Goal: Task Accomplishment & Management: Manage account settings

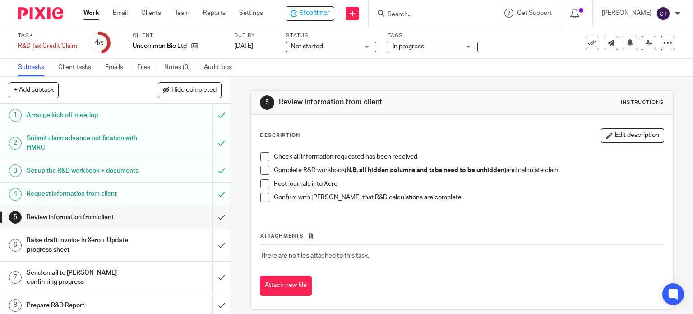
click at [412, 12] on input "Search" at bounding box center [427, 15] width 81 height 8
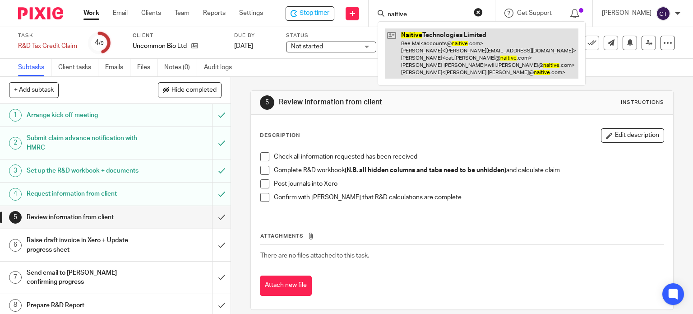
type input "naitive"
click at [421, 43] on link at bounding box center [482, 53] width 194 height 50
click at [417, 42] on link at bounding box center [482, 53] width 194 height 50
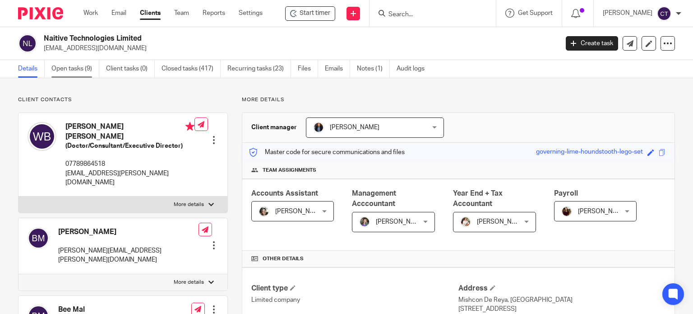
click at [68, 70] on link "Open tasks (9)" at bounding box center [75, 69] width 48 height 18
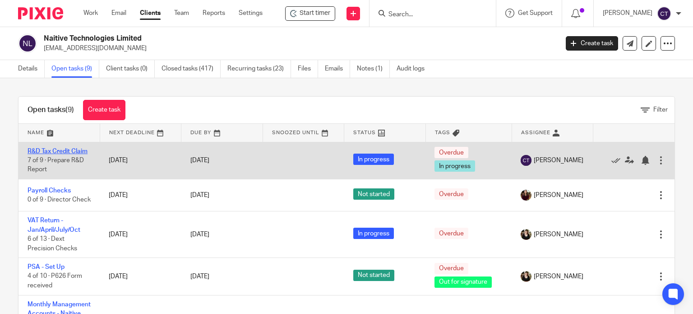
click at [58, 151] on link "R&D Tax Credit Claim" at bounding box center [58, 151] width 60 height 6
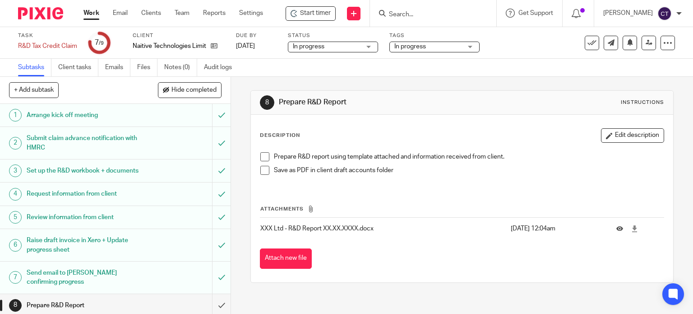
click at [262, 155] on span at bounding box center [264, 156] width 9 height 9
click at [262, 170] on span at bounding box center [264, 170] width 9 height 9
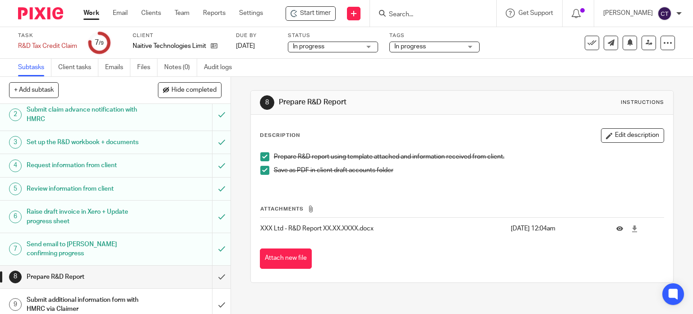
scroll to position [43, 0]
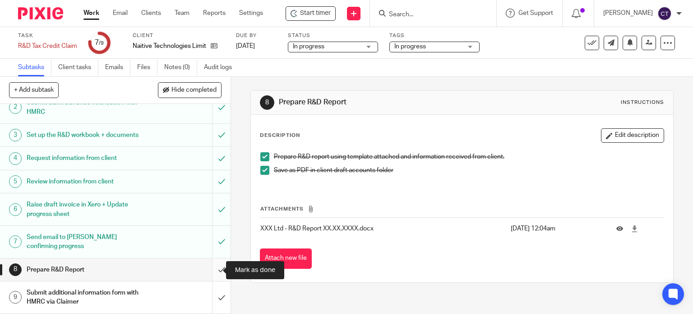
click at [211, 269] on input "submit" at bounding box center [115, 269] width 231 height 23
click at [95, 294] on h1 "Submit additional information form with HMRC via Claimer" at bounding box center [86, 297] width 118 height 23
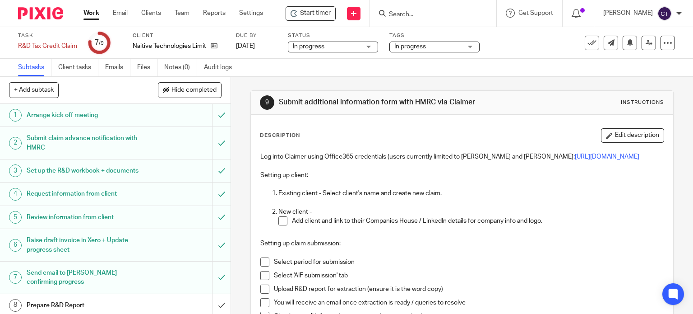
scroll to position [43, 0]
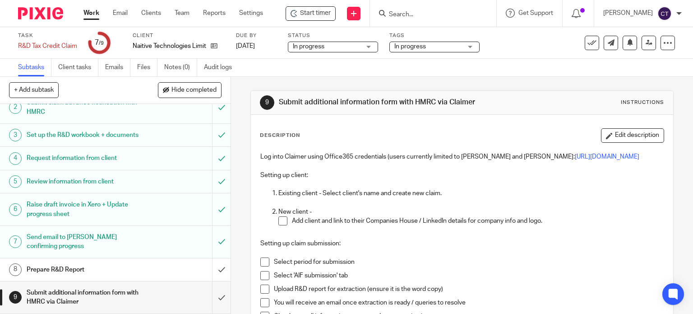
click at [171, 265] on div "Prepare R&D Report" at bounding box center [115, 270] width 176 height 14
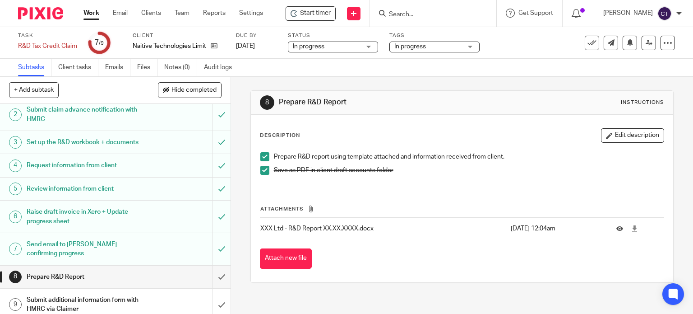
scroll to position [43, 0]
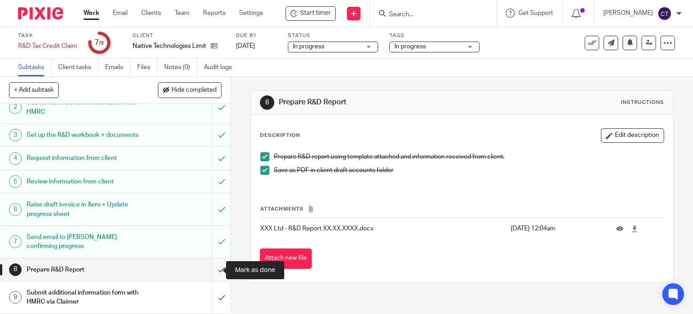
click at [214, 267] on input "submit" at bounding box center [115, 269] width 231 height 23
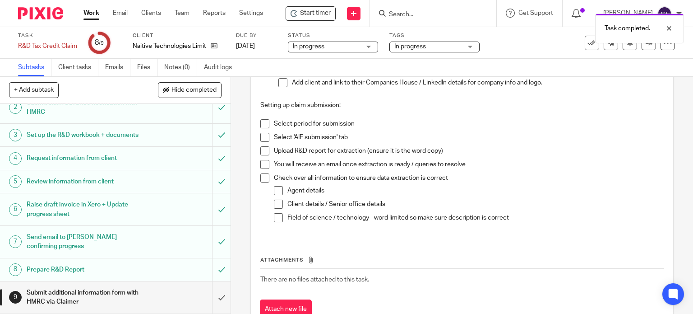
scroll to position [125, 0]
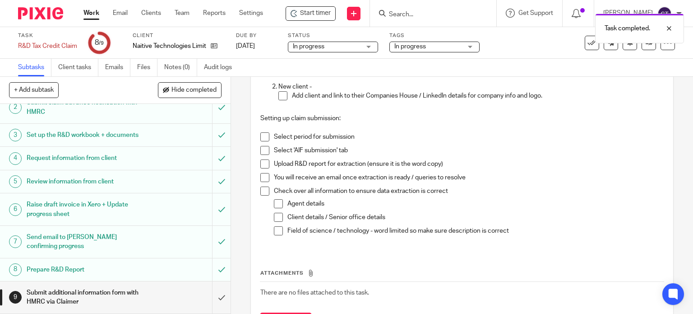
click at [262, 189] on span at bounding box center [264, 190] width 9 height 9
click at [265, 135] on span at bounding box center [264, 136] width 9 height 9
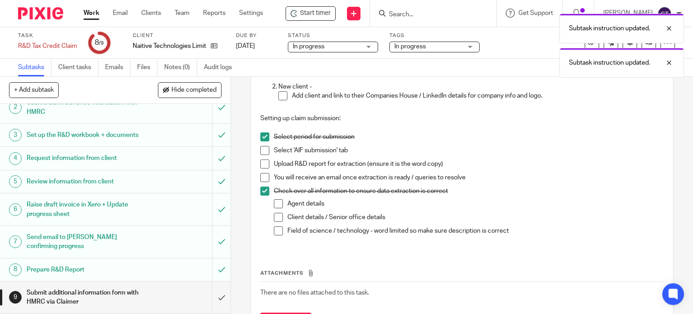
click at [262, 149] on span at bounding box center [264, 150] width 9 height 9
click at [260, 161] on span at bounding box center [264, 163] width 9 height 9
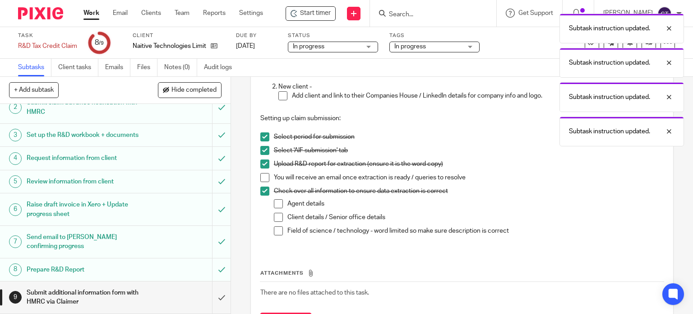
click at [260, 175] on span at bounding box center [264, 177] width 9 height 9
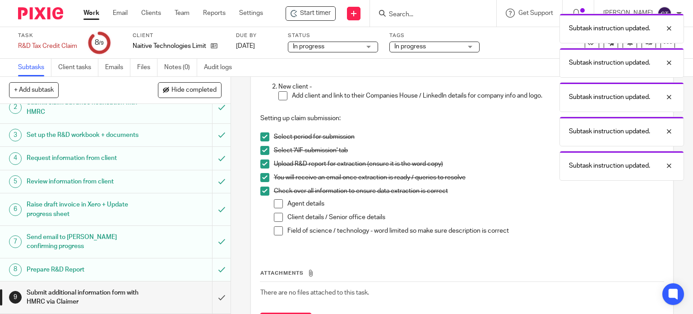
click at [280, 205] on span at bounding box center [278, 203] width 9 height 9
click at [274, 218] on span at bounding box center [278, 217] width 9 height 9
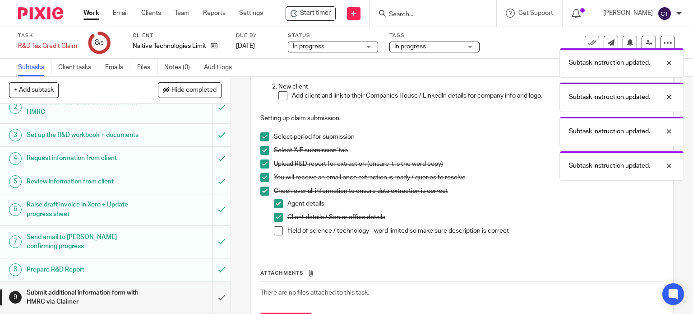
click at [275, 228] on span at bounding box center [278, 230] width 9 height 9
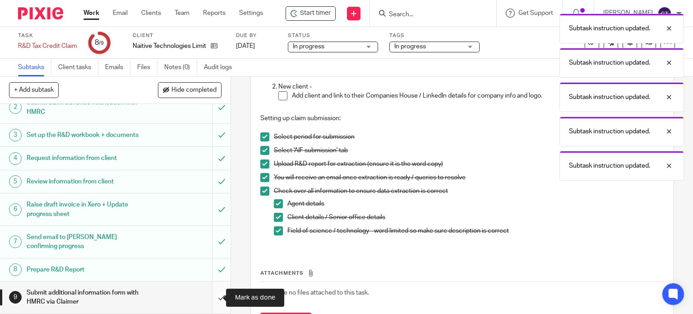
drag, startPoint x: 210, startPoint y: 293, endPoint x: 204, endPoint y: 301, distance: 9.7
click at [210, 293] on input "submit" at bounding box center [115, 297] width 231 height 32
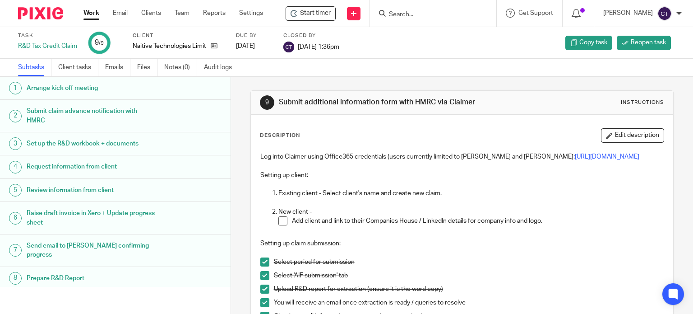
scroll to position [170, 0]
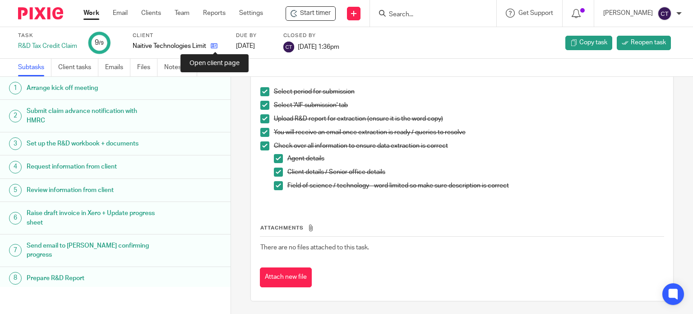
drag, startPoint x: 212, startPoint y: 43, endPoint x: 209, endPoint y: 50, distance: 7.7
click at [212, 43] on icon at bounding box center [214, 45] width 7 height 7
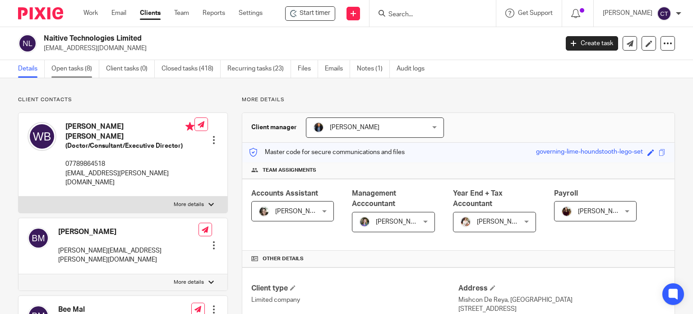
click at [63, 71] on link "Open tasks (8)" at bounding box center [75, 69] width 48 height 18
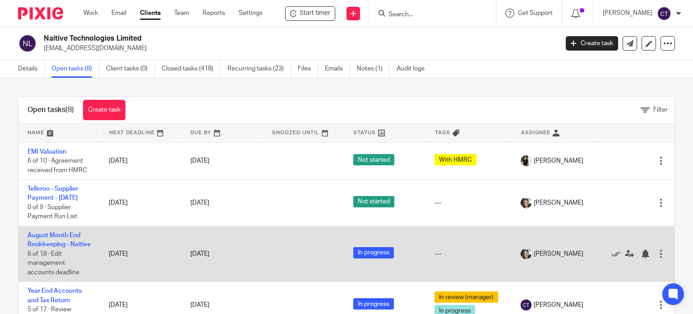
scroll to position [222, 0]
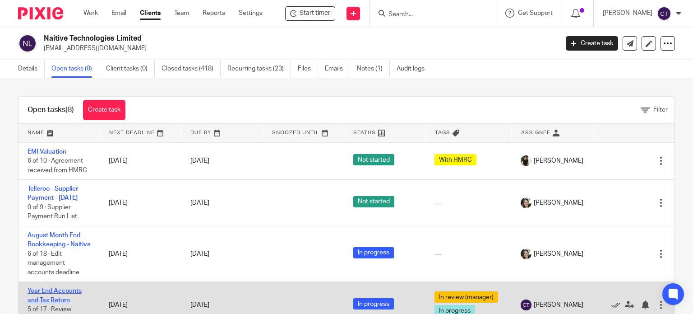
click at [51, 287] on link "Year End Accounts and Tax Return" at bounding box center [55, 294] width 54 height 15
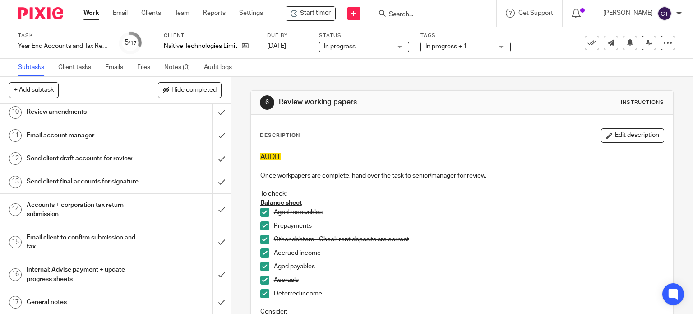
scroll to position [283, 0]
click at [111, 272] on h1 "Internal: Advise payment + update progress sheets" at bounding box center [86, 274] width 118 height 23
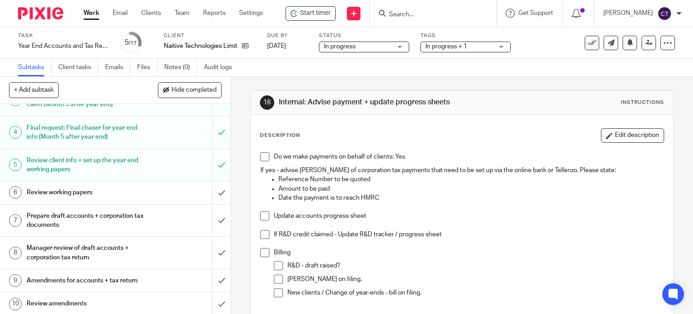
scroll to position [135, 0]
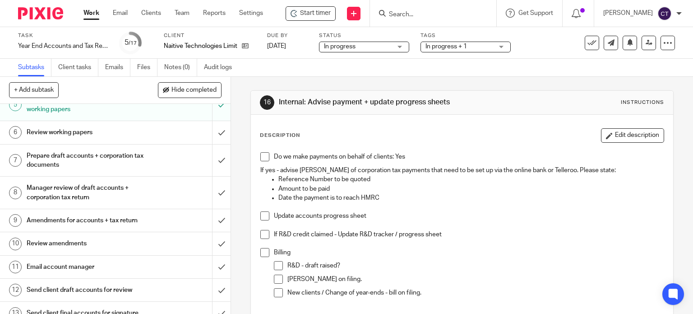
click at [262, 215] on span at bounding box center [264, 215] width 9 height 9
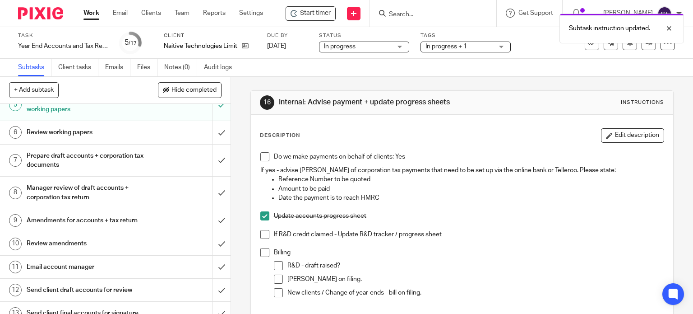
click at [274, 266] on span at bounding box center [278, 265] width 9 height 9
click at [262, 216] on span at bounding box center [264, 215] width 9 height 9
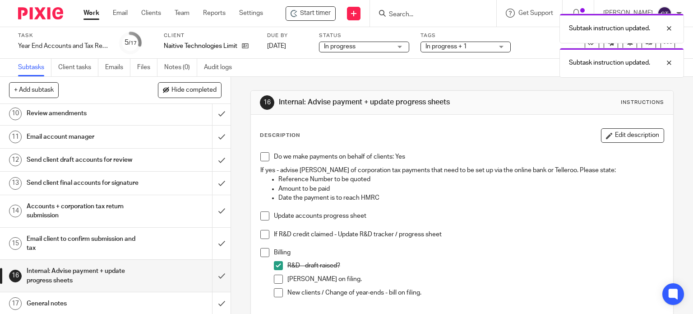
scroll to position [283, 0]
